Goal: Task Accomplishment & Management: Use online tool/utility

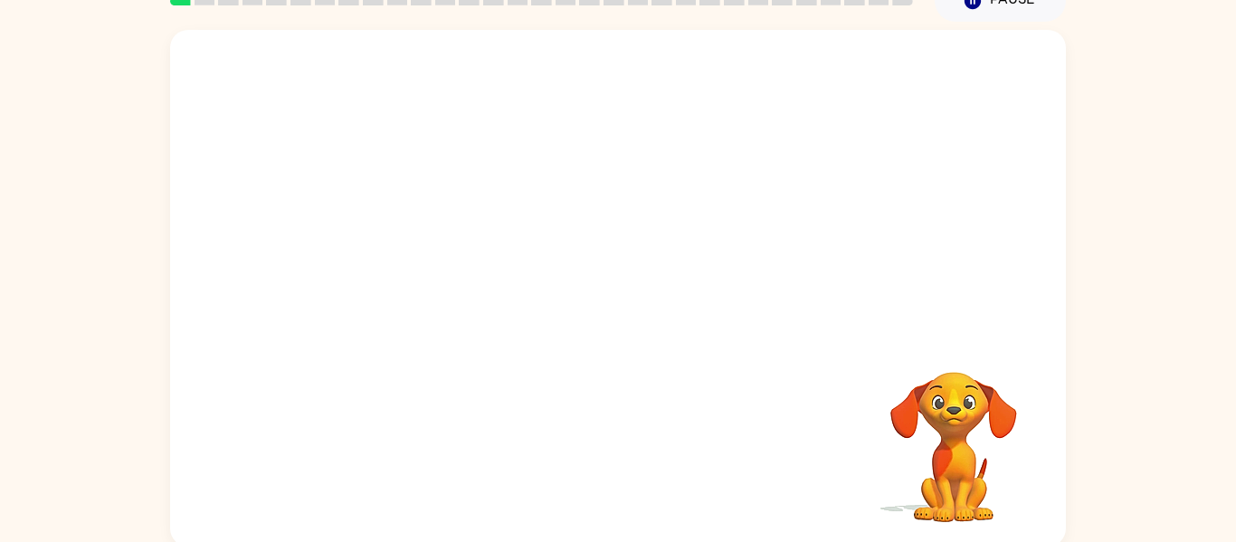
scroll to position [94, 0]
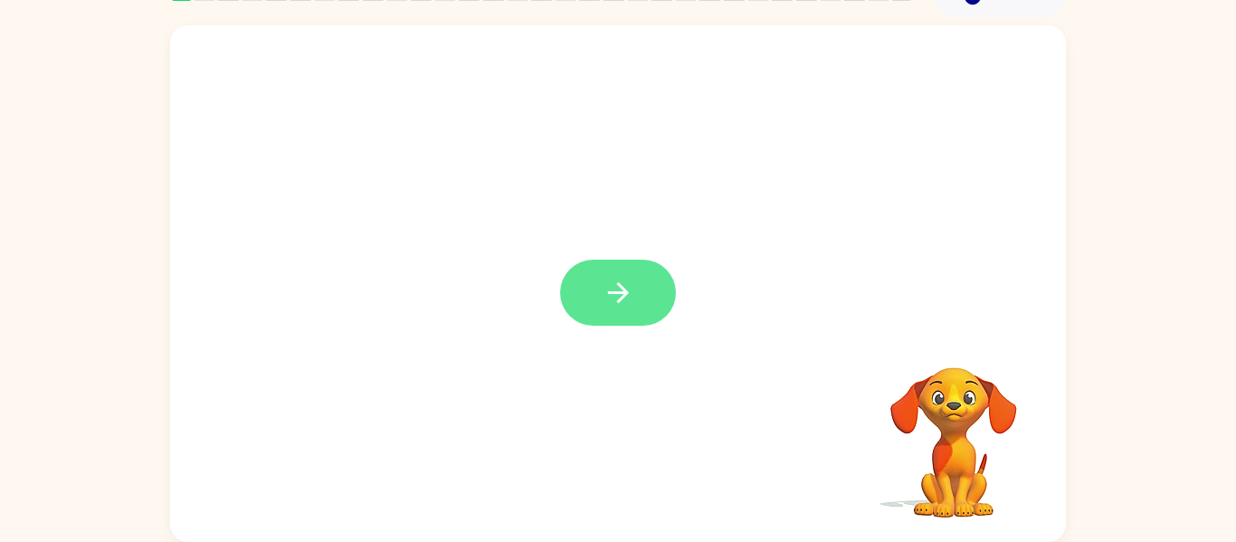
click at [650, 283] on button "button" at bounding box center [618, 293] width 116 height 66
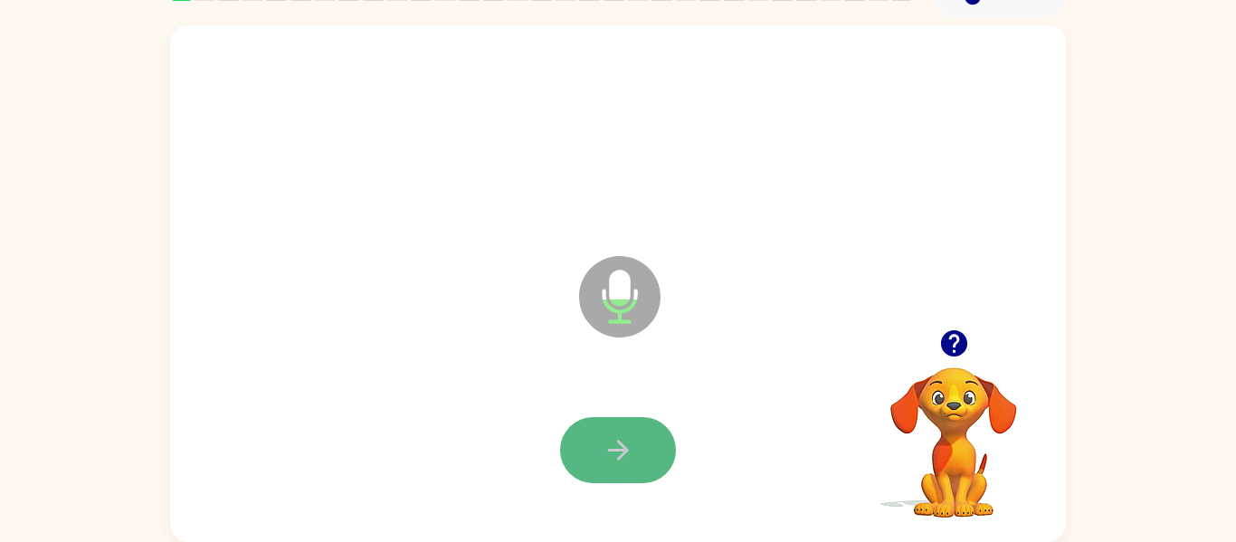
click at [590, 439] on button "button" at bounding box center [618, 450] width 116 height 66
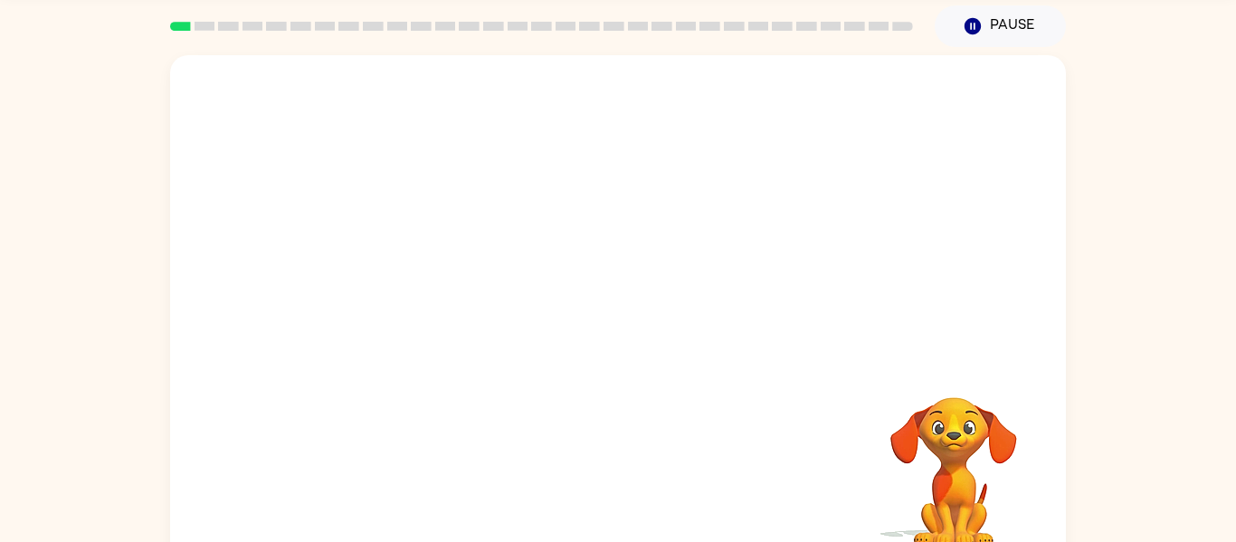
scroll to position [65, 0]
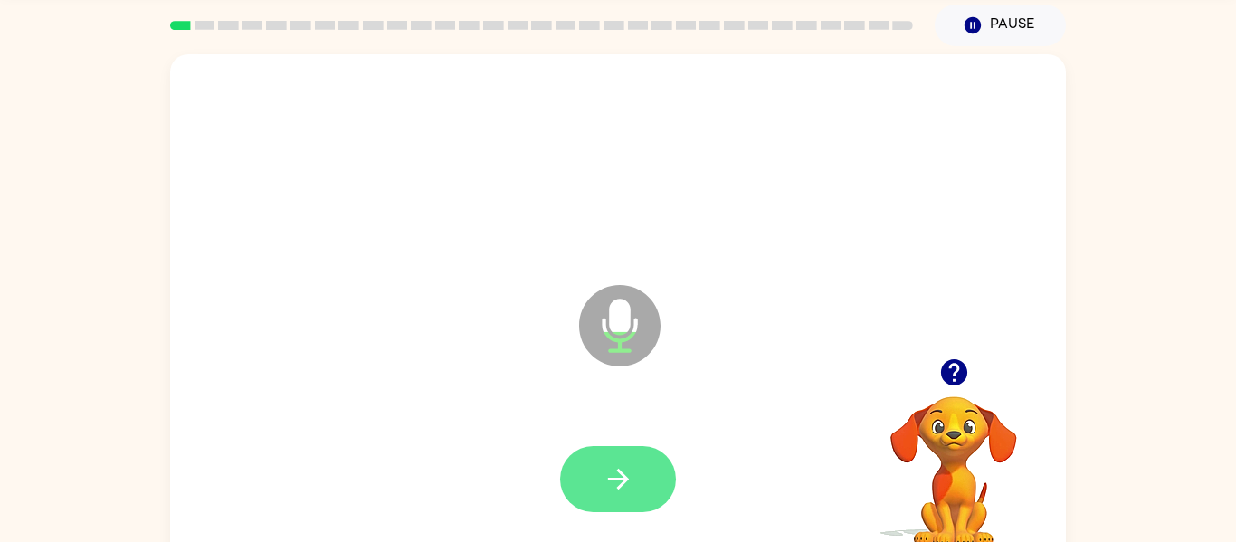
click at [594, 470] on button "button" at bounding box center [618, 479] width 116 height 66
click at [583, 471] on button "button" at bounding box center [618, 479] width 116 height 66
click at [583, 474] on button "button" at bounding box center [618, 479] width 116 height 66
click at [603, 455] on button "button" at bounding box center [618, 479] width 116 height 66
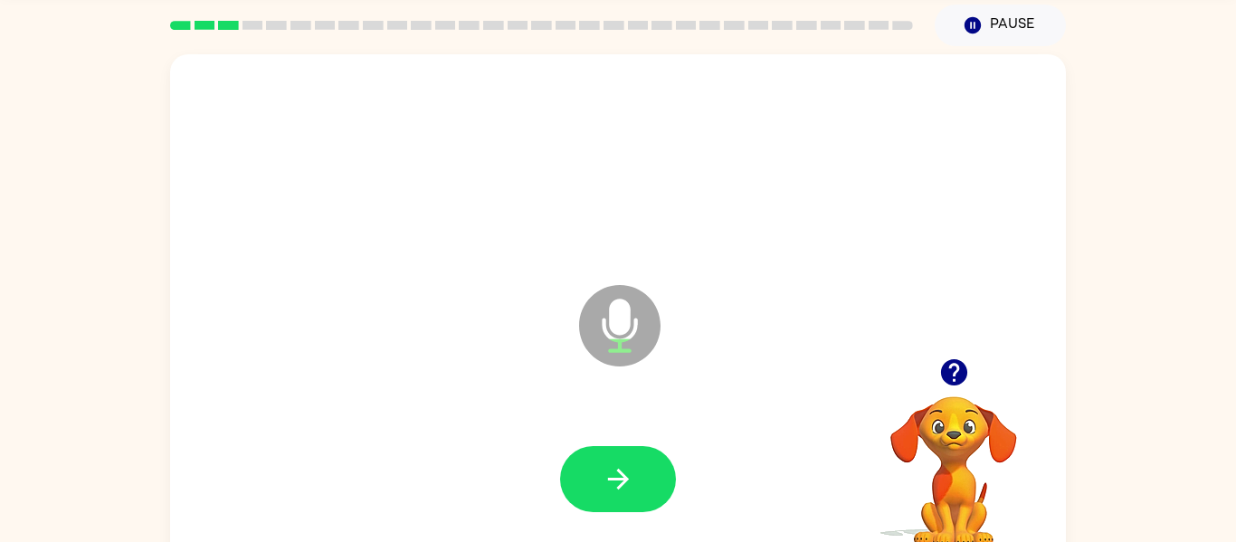
click at [603, 455] on button "button" at bounding box center [618, 479] width 116 height 66
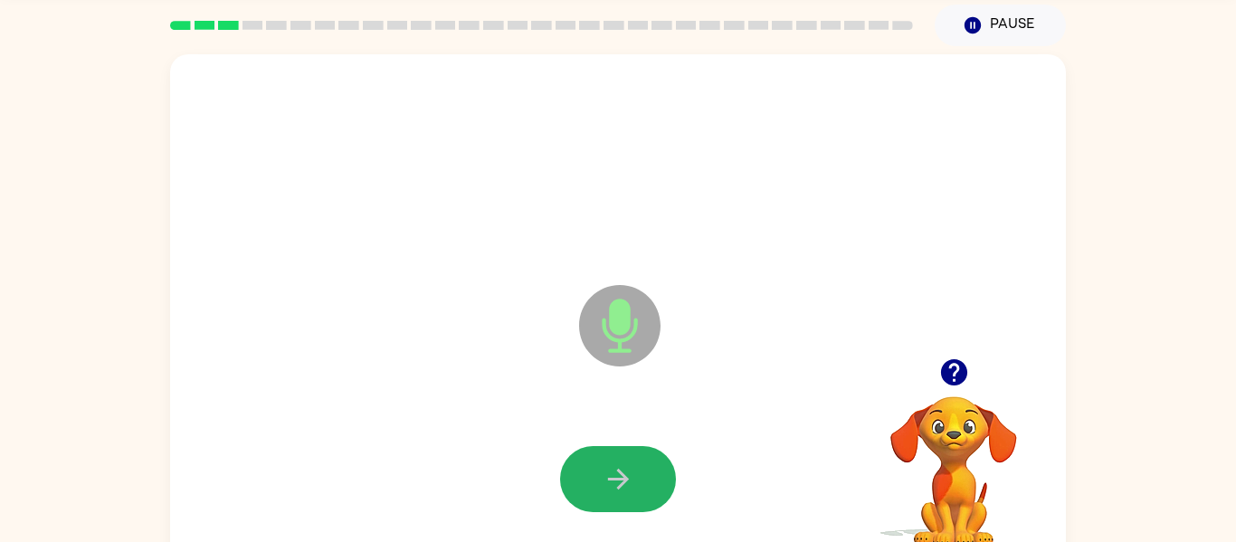
click at [603, 455] on button "button" at bounding box center [618, 479] width 116 height 66
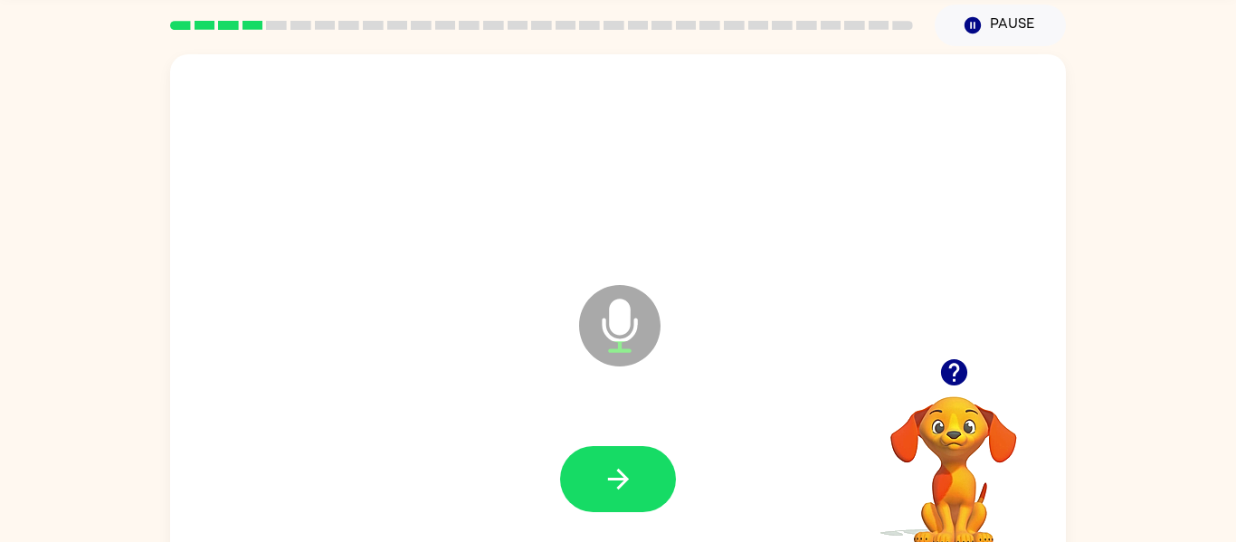
click at [603, 455] on button "button" at bounding box center [618, 479] width 116 height 66
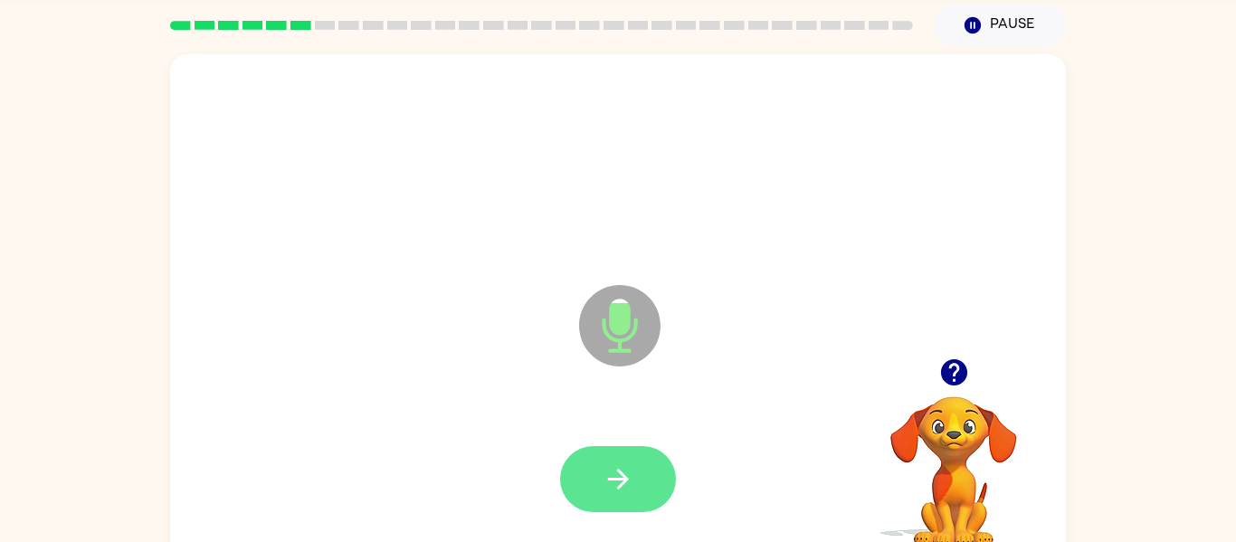
click at [602, 452] on button "button" at bounding box center [618, 479] width 116 height 66
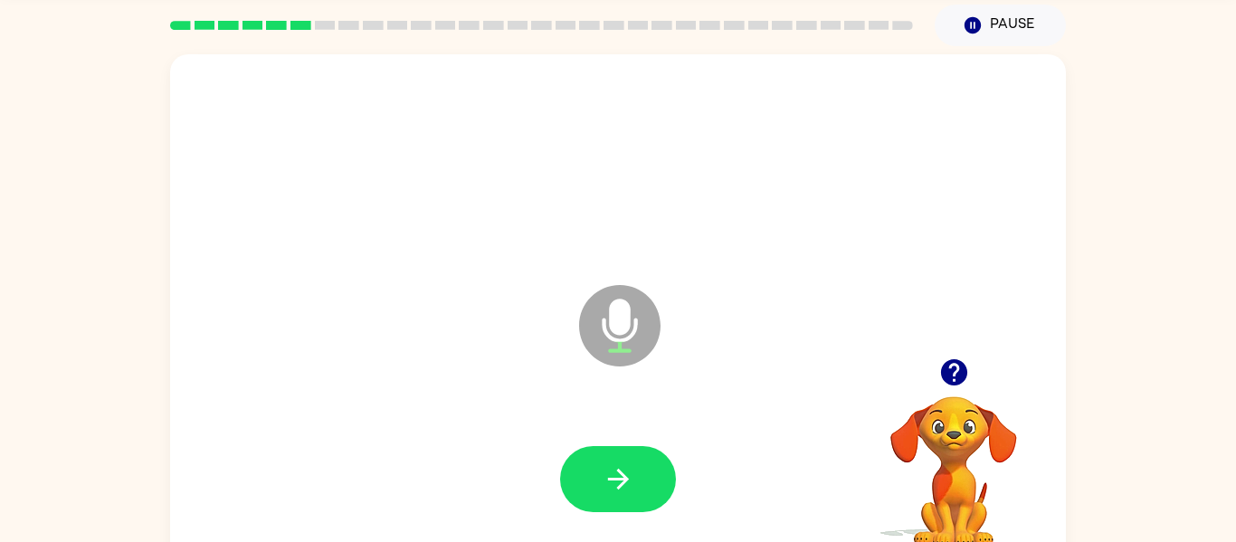
click at [602, 452] on button "button" at bounding box center [618, 479] width 116 height 66
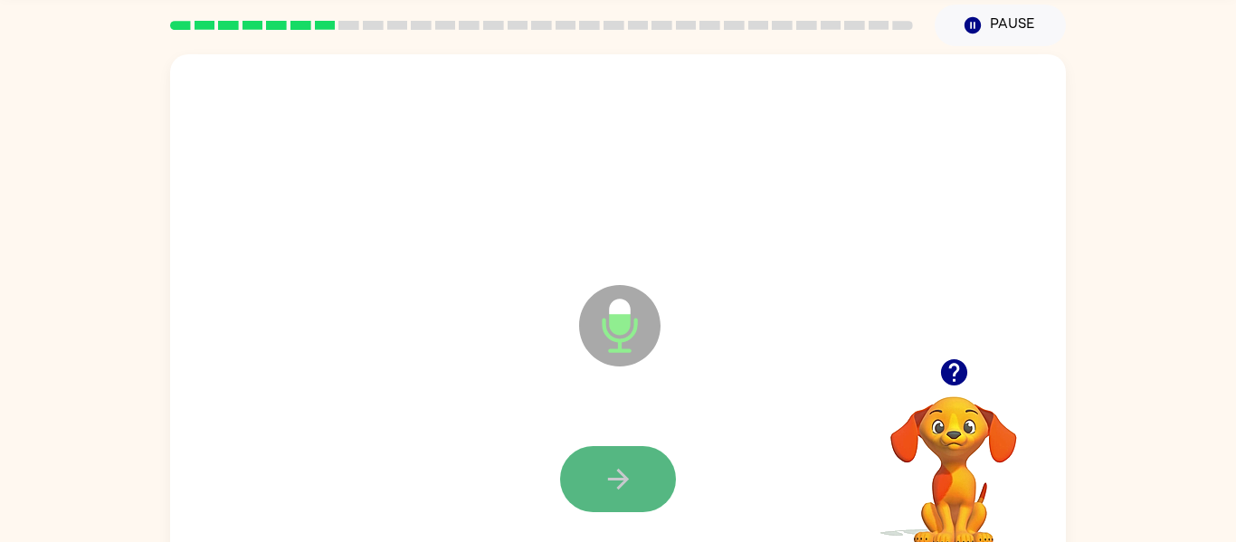
click at [602, 455] on button "button" at bounding box center [618, 479] width 116 height 66
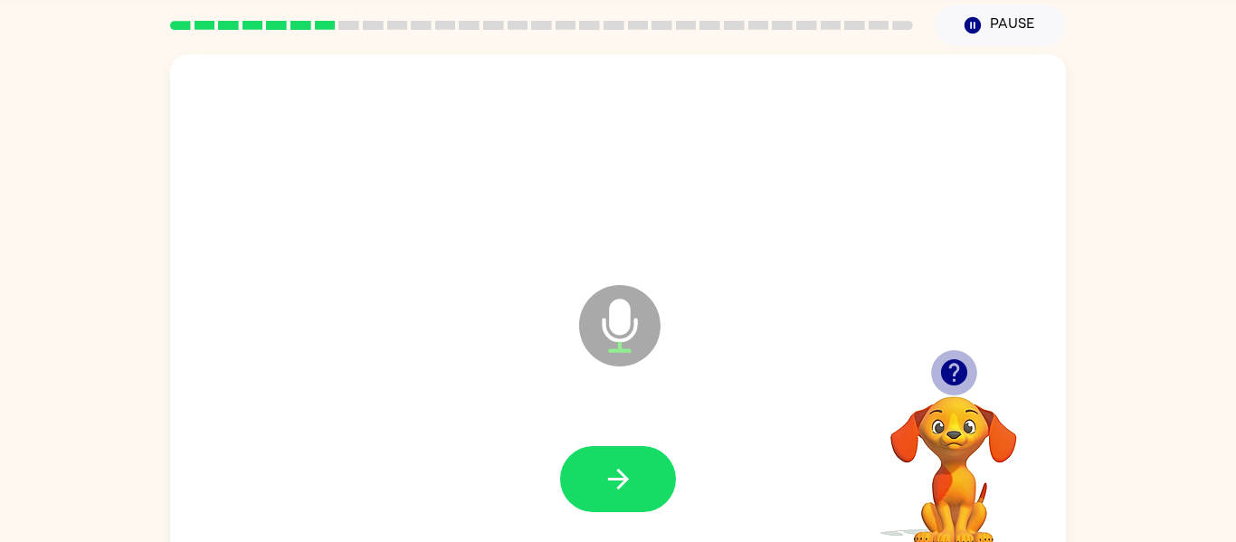
click at [945, 366] on icon "button" at bounding box center [953, 372] width 26 height 26
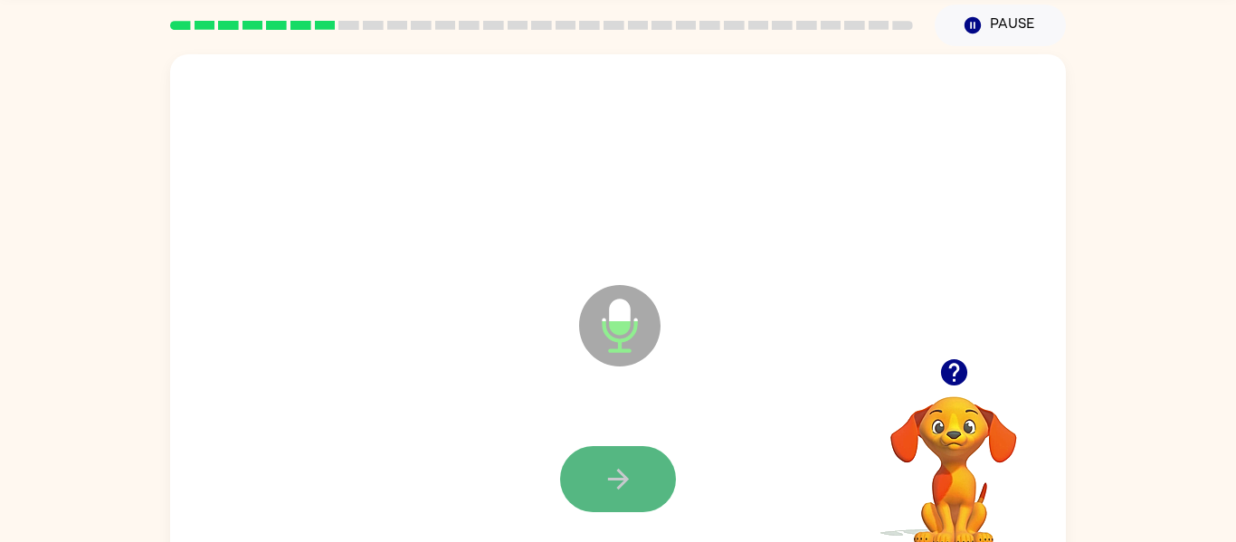
click at [620, 471] on icon "button" at bounding box center [617, 479] width 21 height 21
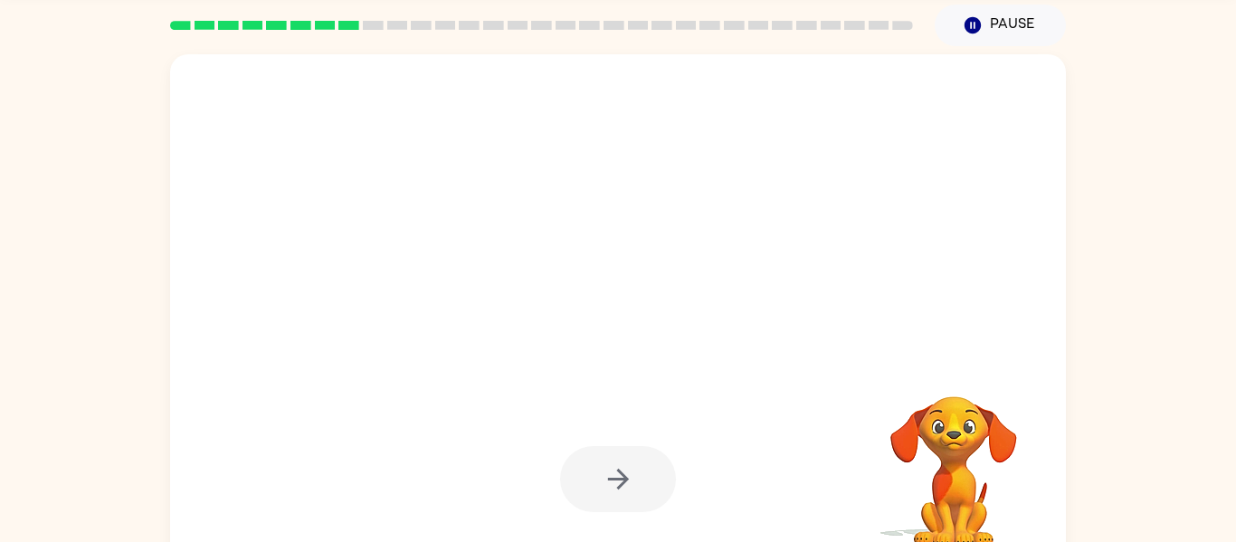
click at [617, 472] on div at bounding box center [618, 479] width 116 height 66
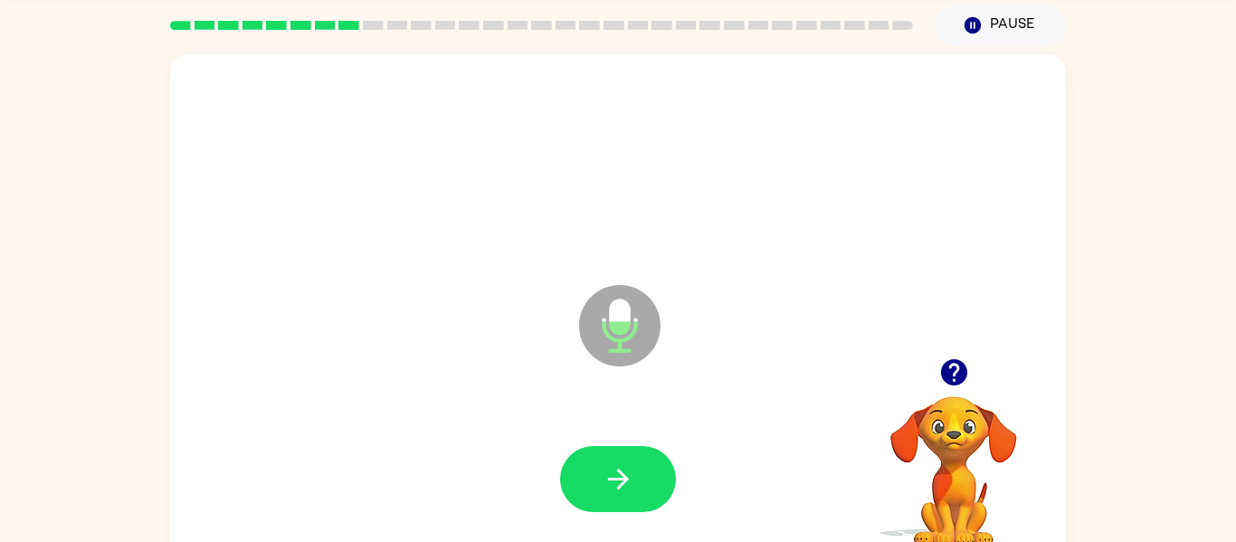
click at [617, 472] on icon "button" at bounding box center [619, 479] width 32 height 32
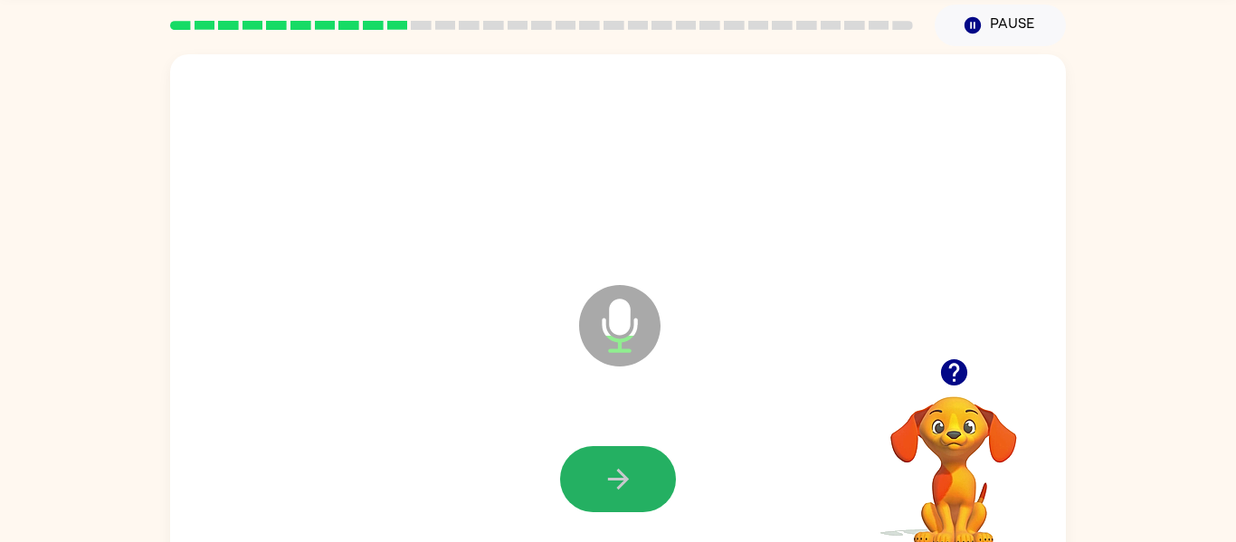
click at [617, 472] on icon "button" at bounding box center [619, 479] width 32 height 32
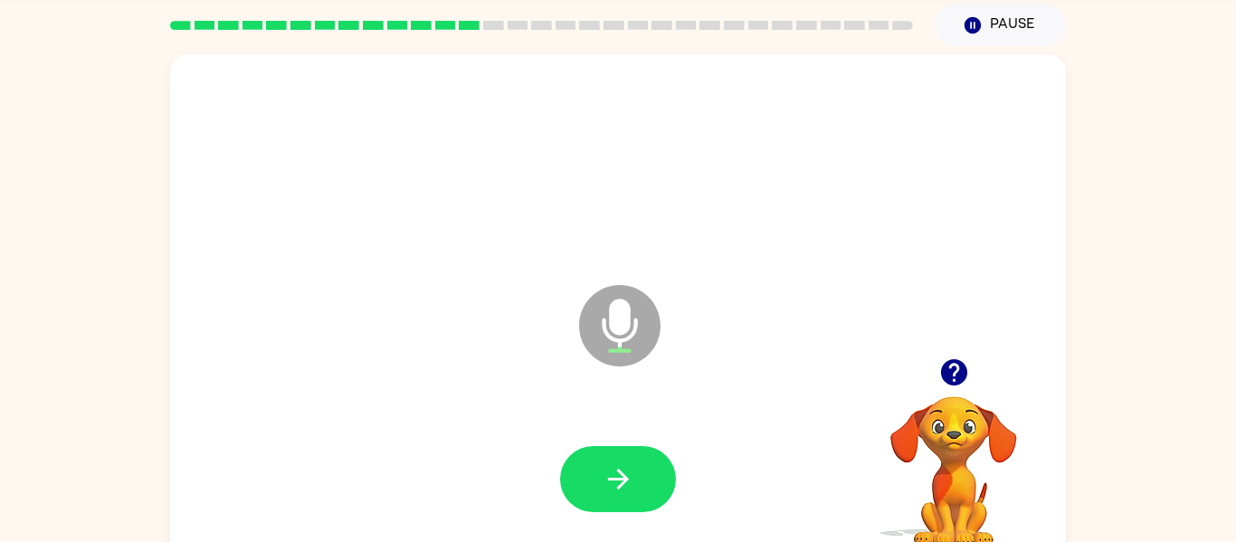
click at [617, 472] on icon "button" at bounding box center [619, 479] width 32 height 32
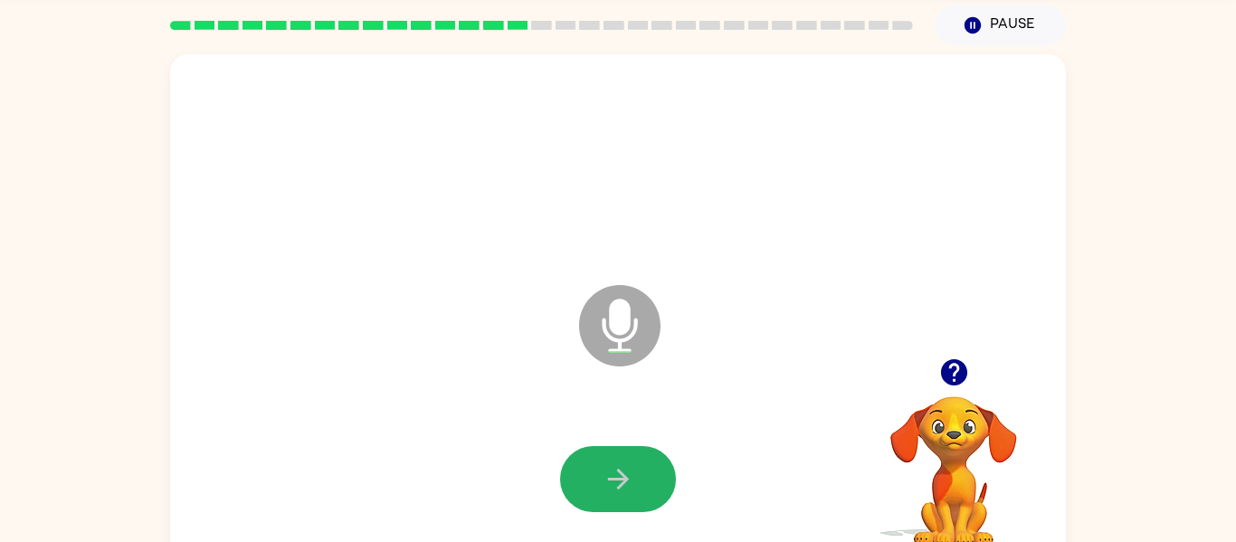
click at [617, 472] on icon "button" at bounding box center [619, 479] width 32 height 32
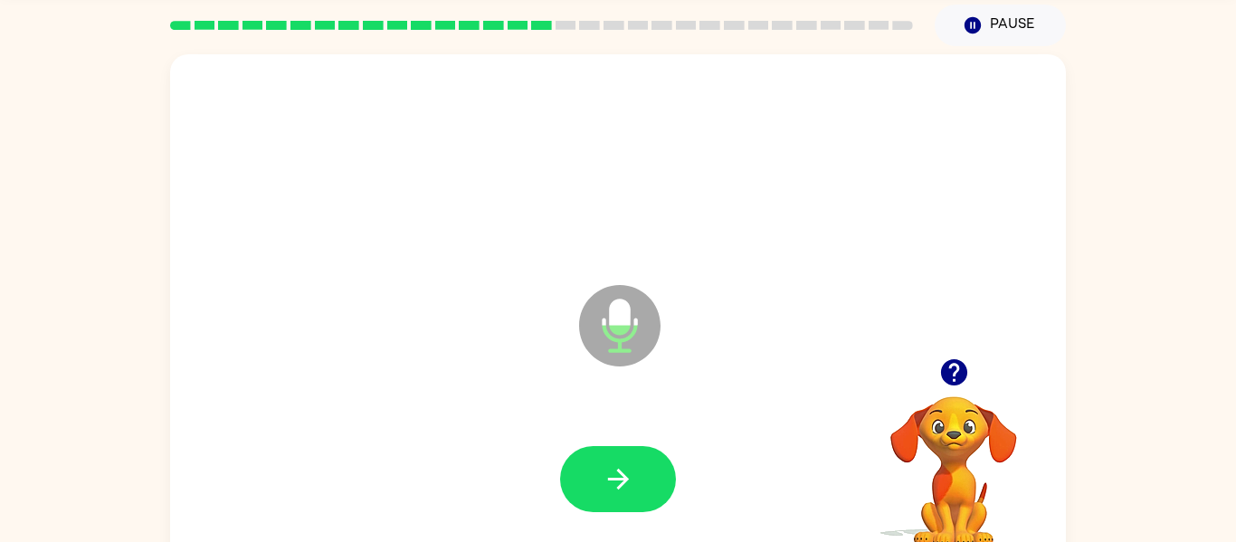
click at [617, 472] on icon "button" at bounding box center [619, 479] width 32 height 32
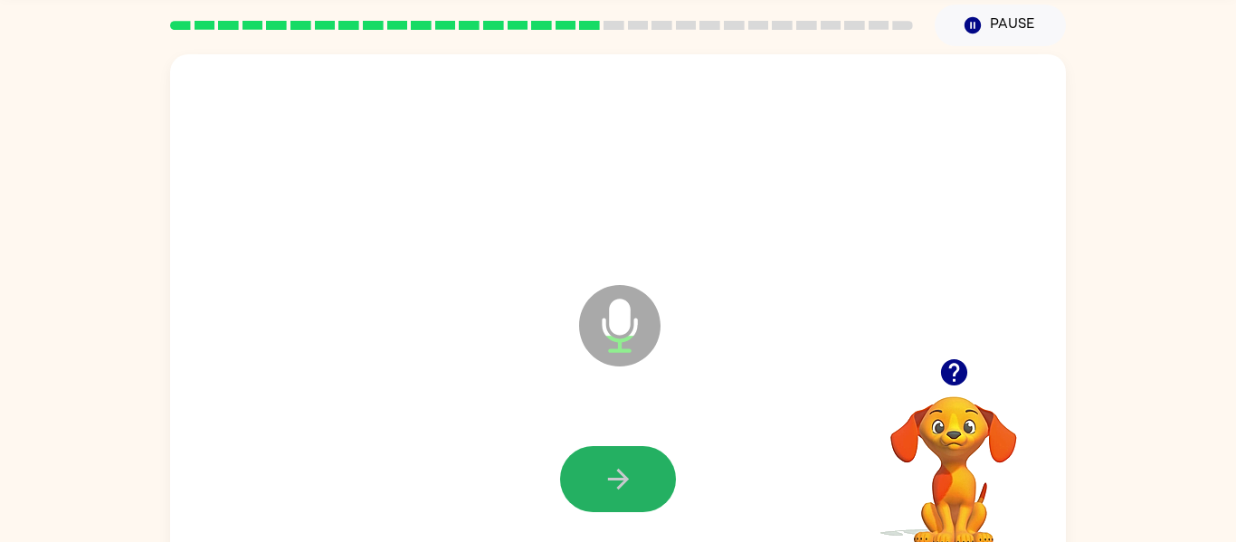
click at [617, 472] on icon "button" at bounding box center [619, 479] width 32 height 32
click at [612, 460] on button "button" at bounding box center [618, 479] width 116 height 66
click at [957, 372] on icon "button" at bounding box center [953, 372] width 26 height 26
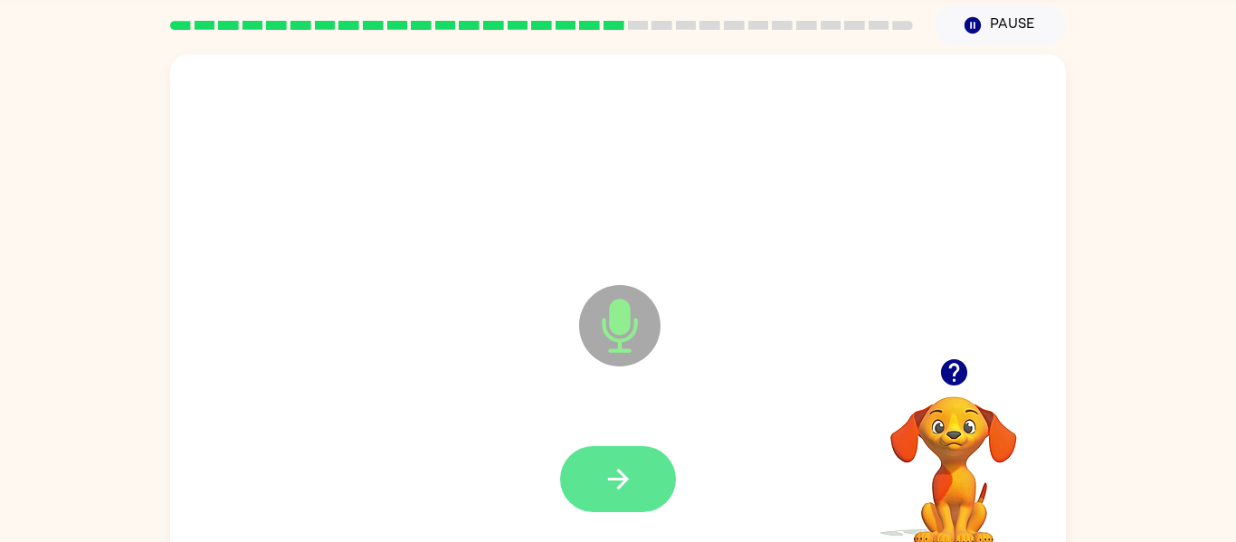
click at [612, 475] on icon "button" at bounding box center [619, 479] width 32 height 32
click at [616, 468] on icon "button" at bounding box center [619, 479] width 32 height 32
click at [617, 471] on icon "button" at bounding box center [619, 479] width 32 height 32
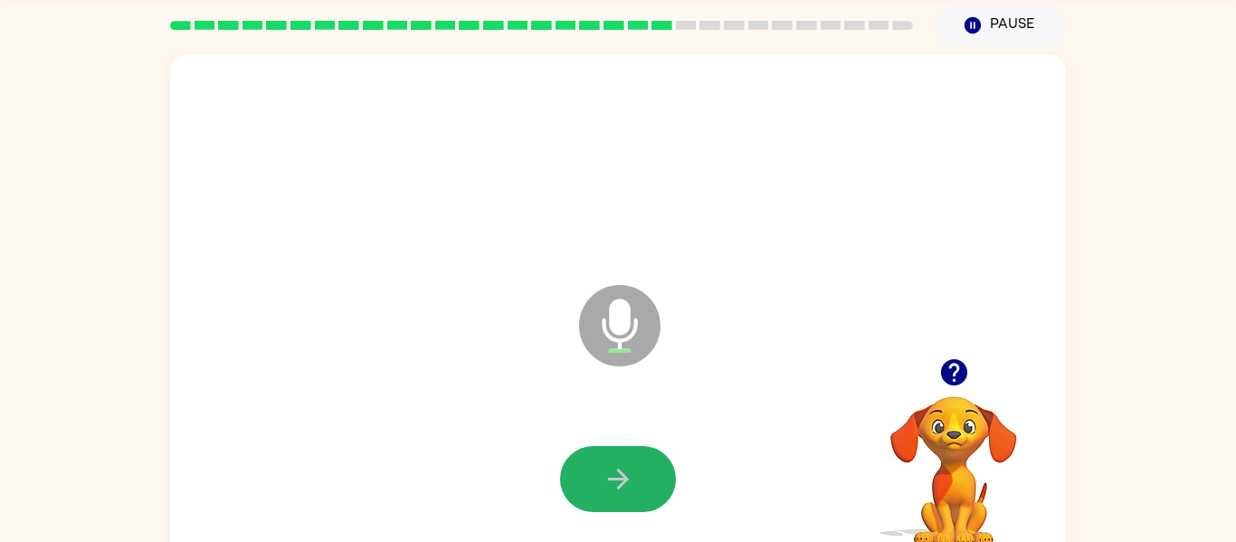
click at [617, 471] on icon "button" at bounding box center [619, 479] width 32 height 32
click at [617, 475] on icon "button" at bounding box center [619, 479] width 32 height 32
click at [616, 479] on icon "button" at bounding box center [617, 479] width 21 height 21
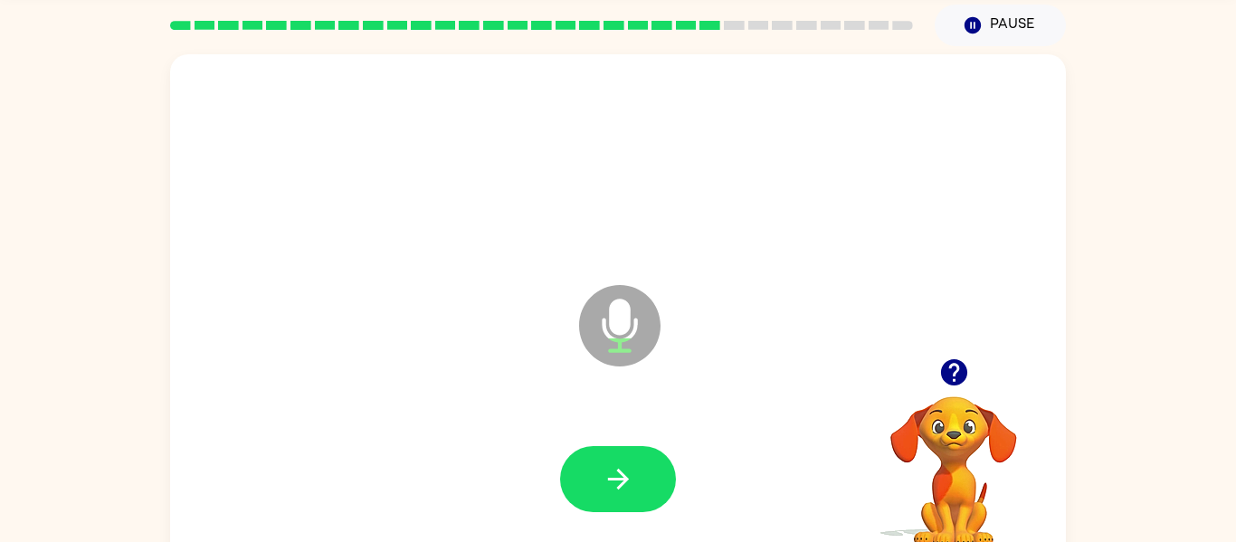
click at [616, 479] on icon "button" at bounding box center [617, 479] width 21 height 21
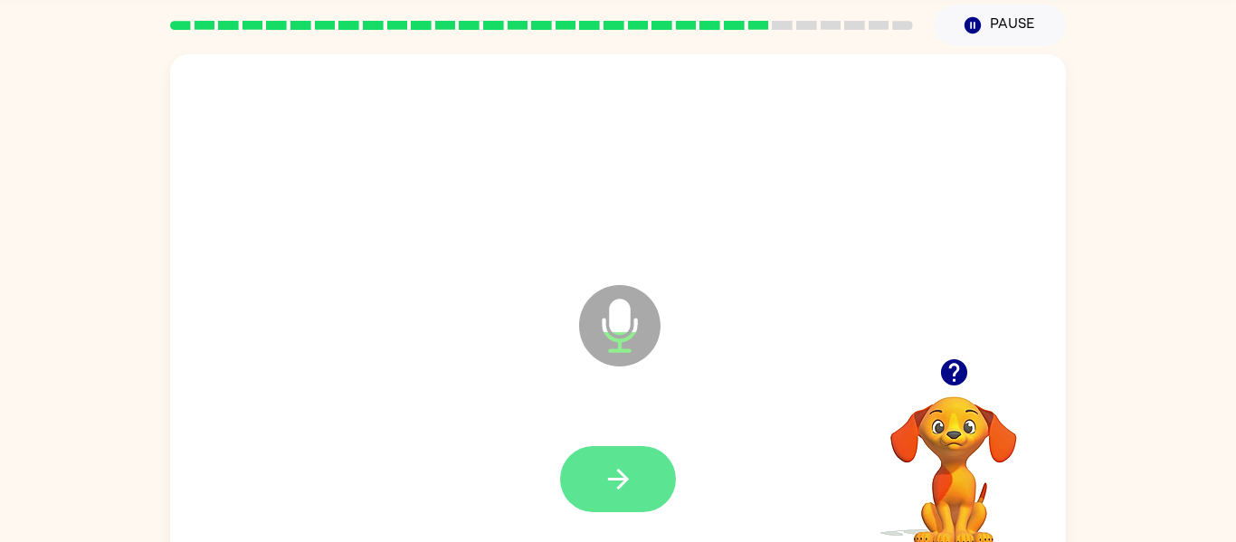
click at [616, 481] on icon "button" at bounding box center [619, 479] width 32 height 32
click at [958, 372] on icon "button" at bounding box center [953, 372] width 26 height 26
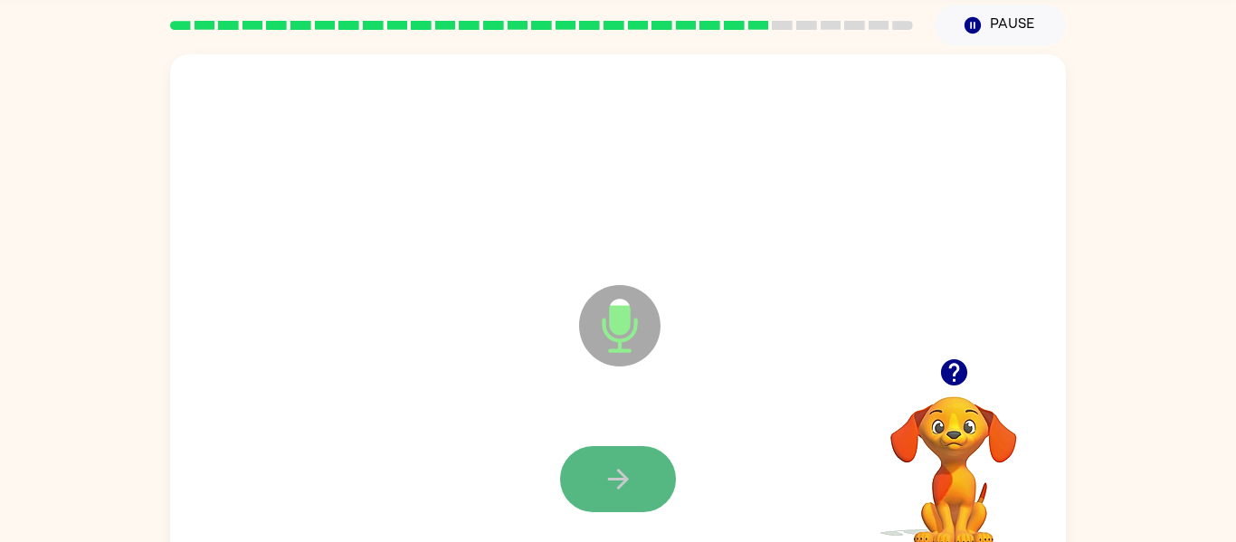
click at [586, 467] on button "button" at bounding box center [618, 479] width 116 height 66
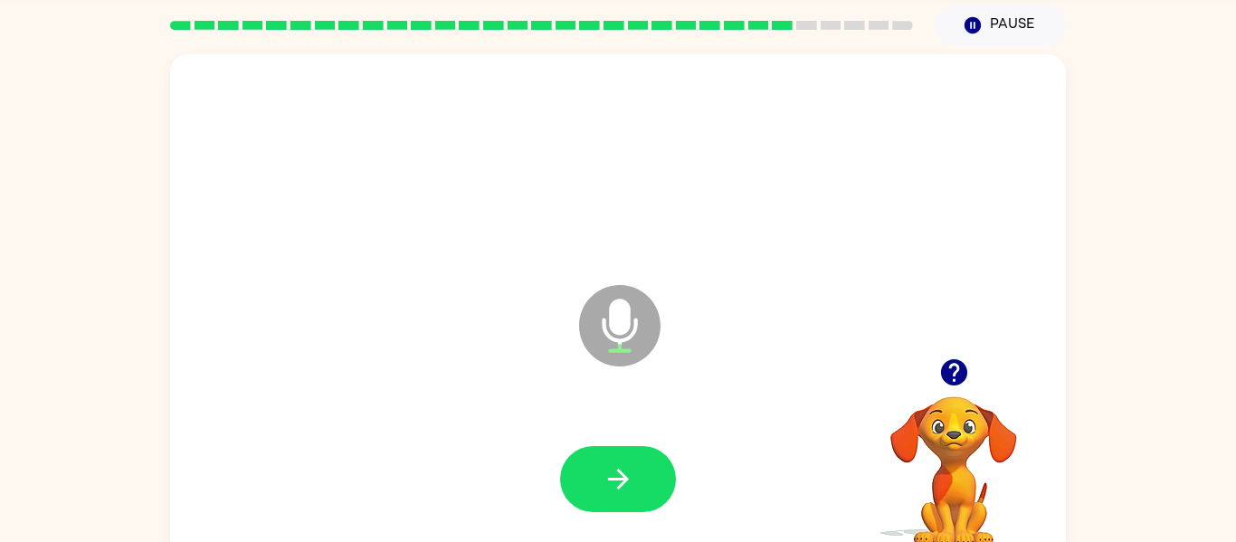
click at [586, 467] on button "button" at bounding box center [618, 479] width 116 height 66
click at [598, 472] on button "button" at bounding box center [618, 479] width 116 height 66
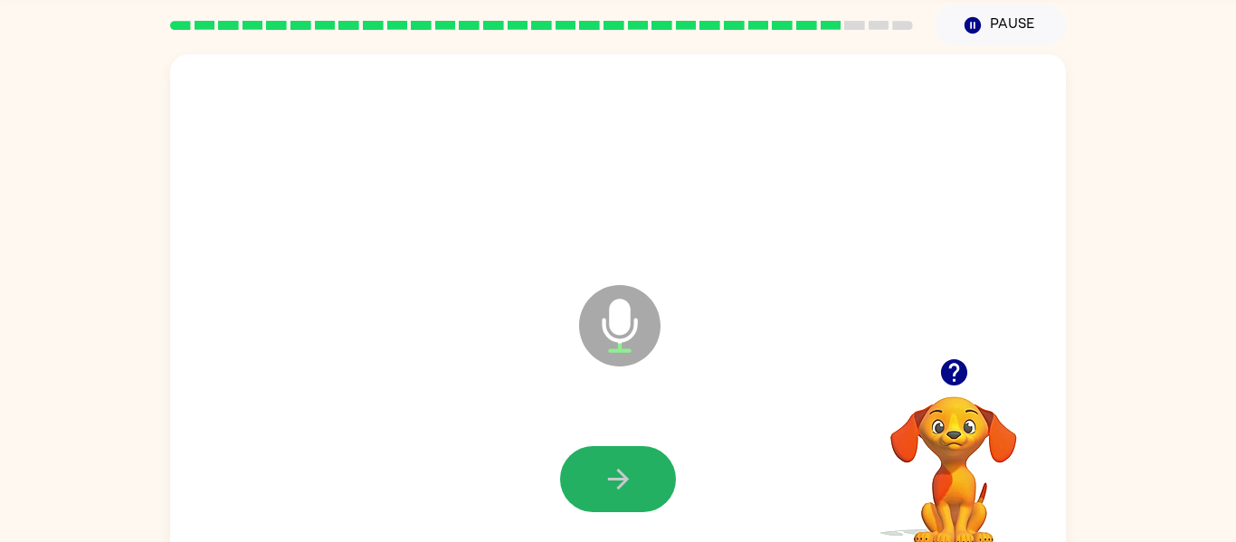
click at [598, 472] on button "button" at bounding box center [618, 479] width 116 height 66
click at [956, 367] on icon "button" at bounding box center [954, 372] width 32 height 32
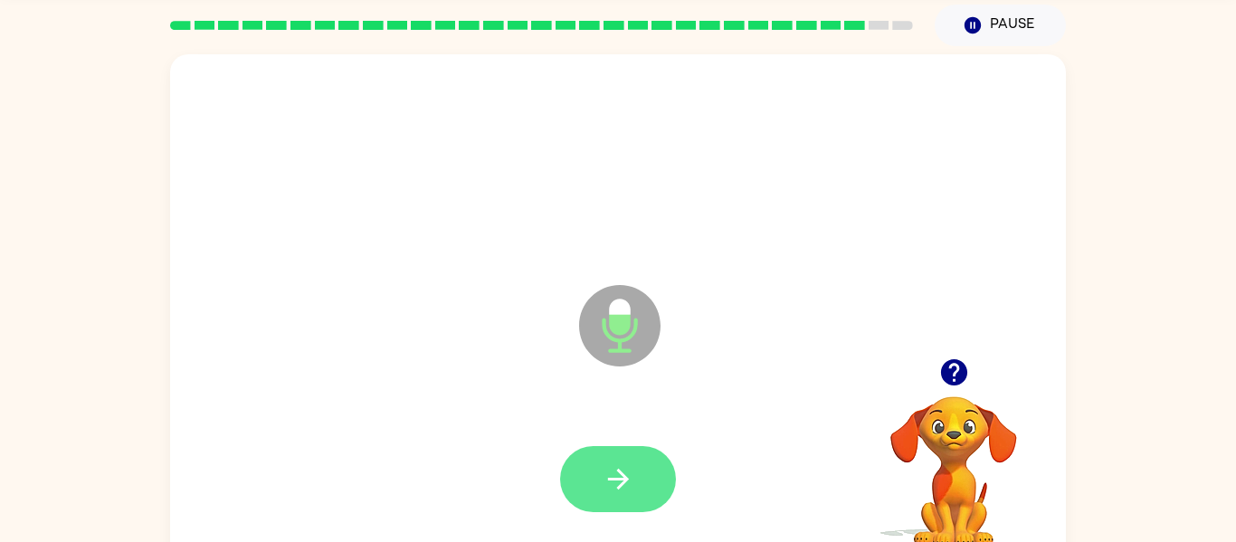
click at [635, 483] on button "button" at bounding box center [618, 479] width 116 height 66
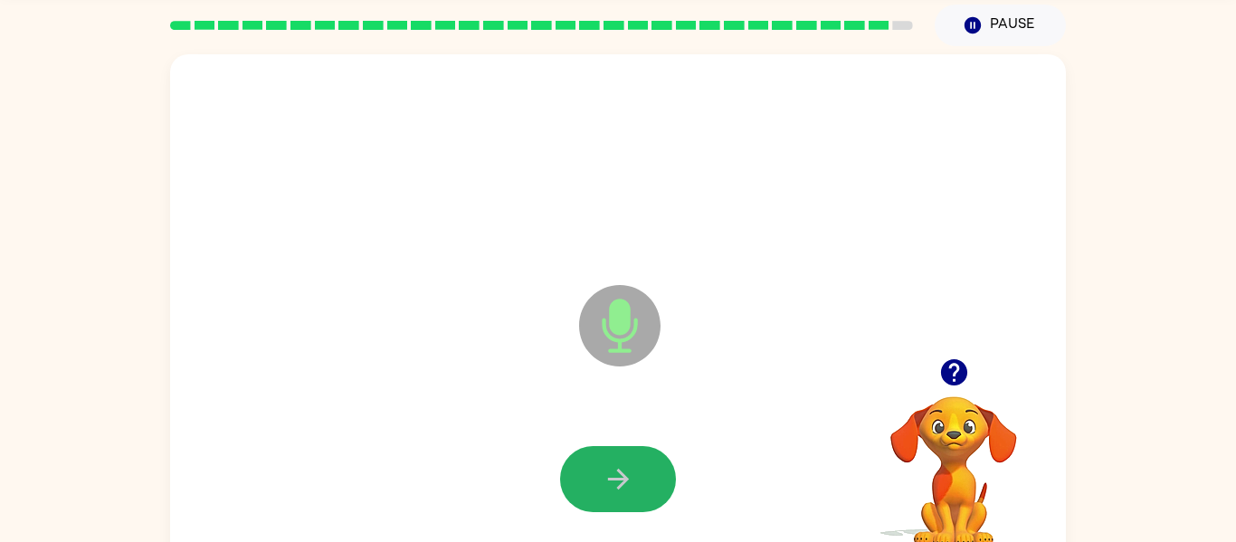
click at [635, 483] on button "button" at bounding box center [618, 479] width 116 height 66
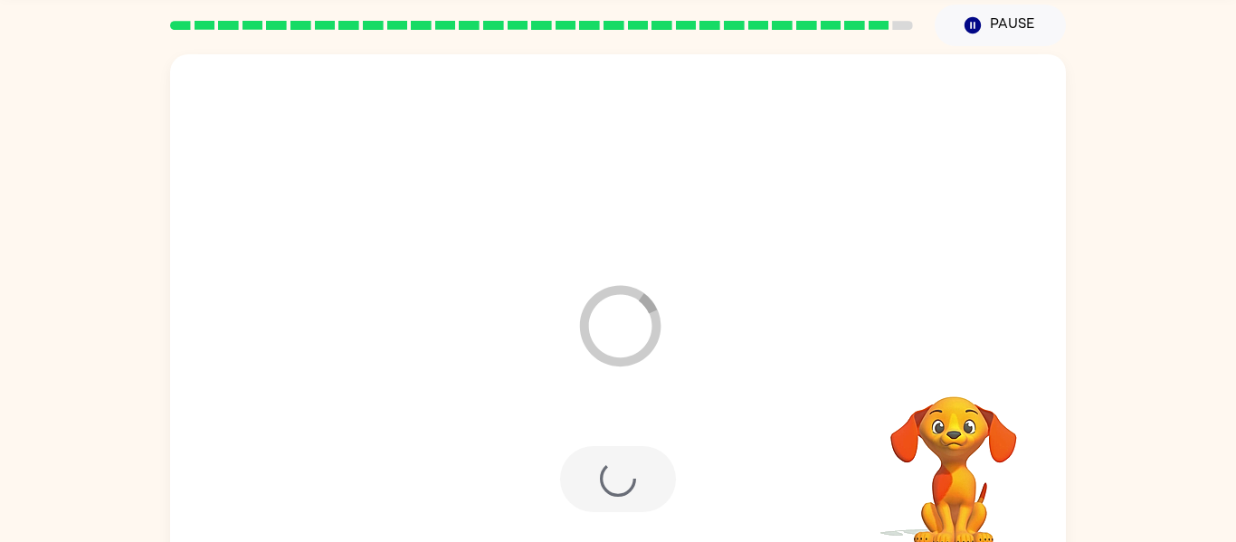
scroll to position [49, 0]
